Goal: Check status: Check status

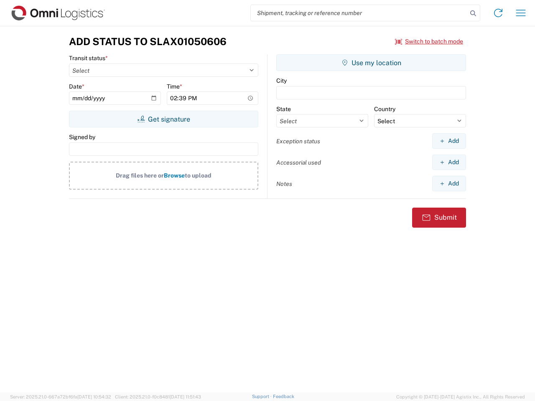
click at [359, 13] on input "search" at bounding box center [359, 13] width 216 height 16
click at [473, 13] on icon at bounding box center [473, 14] width 12 height 12
click at [498, 13] on icon at bounding box center [497, 12] width 13 height 13
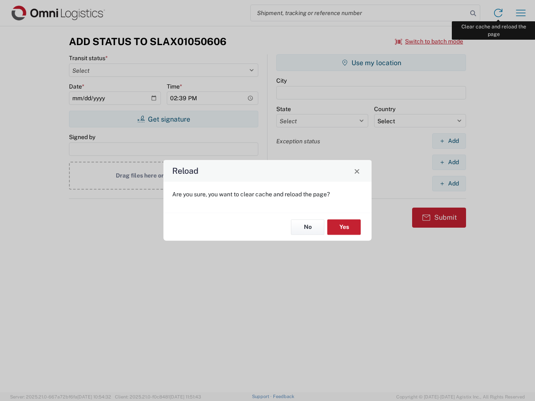
click at [520, 13] on div "Reload Are you sure, you want to clear cache and reload the page? No Yes" at bounding box center [267, 200] width 535 height 401
click at [429, 41] on div "Reload Are you sure, you want to clear cache and reload the page? No Yes" at bounding box center [267, 200] width 535 height 401
click at [163, 119] on div "Reload Are you sure, you want to clear cache and reload the page? No Yes" at bounding box center [267, 200] width 535 height 401
click at [371, 63] on div "Reload Are you sure, you want to clear cache and reload the page? No Yes" at bounding box center [267, 200] width 535 height 401
click at [449, 141] on div "Reload Are you sure, you want to clear cache and reload the page? No Yes" at bounding box center [267, 200] width 535 height 401
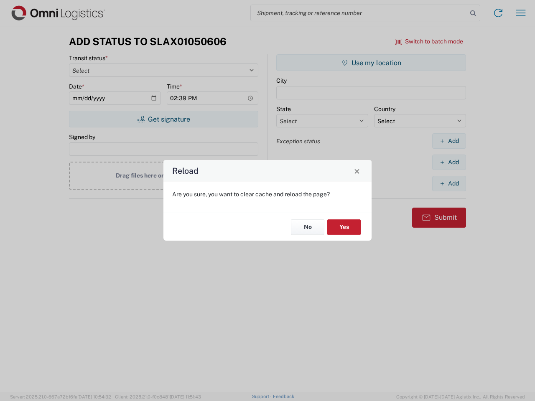
click at [449, 162] on div "Reload Are you sure, you want to clear cache and reload the page? No Yes" at bounding box center [267, 200] width 535 height 401
click at [449, 183] on div "Reload Are you sure, you want to clear cache and reload the page? No Yes" at bounding box center [267, 200] width 535 height 401
